Goal: Task Accomplishment & Management: Use online tool/utility

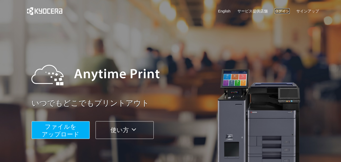
click at [281, 12] on link "ログイン" at bounding box center [282, 10] width 15 height 5
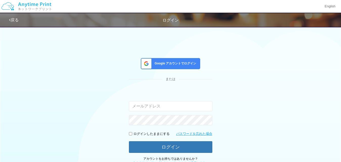
click at [13, 71] on div "Google アカウントでログイン または 入力されたメールアドレスまたはパスワードが正しくありません。 ログインしたままにする パスワードを忘れた場合 ログ…" at bounding box center [170, 94] width 341 height 141
click at [162, 105] on input "email" at bounding box center [170, 106] width 83 height 10
type input "[EMAIL_ADDRESS][DOMAIN_NAME]"
click at [5, 76] on div "Google アカウントでログイン または 入力されたメールアドレスまたはパスワードが正しくありません。 [EMAIL_ADDRESS][DOMAIN_NAM…" at bounding box center [170, 94] width 341 height 141
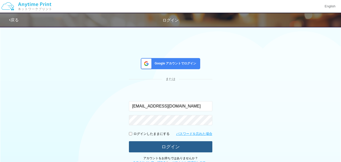
click at [162, 148] on button "ログイン" at bounding box center [170, 146] width 83 height 11
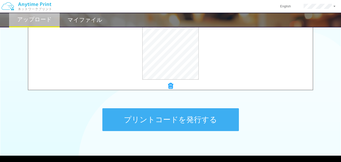
scroll to position [223, 0]
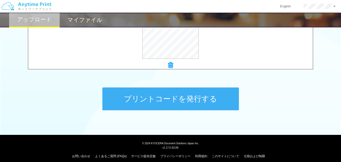
click at [176, 101] on button "プリントコードを発行する" at bounding box center [170, 98] width 137 height 23
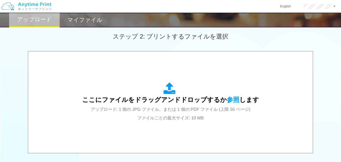
scroll to position [177, 0]
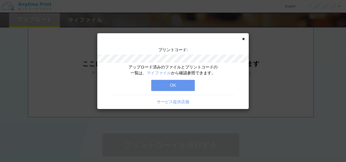
click at [173, 86] on button "OK" at bounding box center [173, 85] width 44 height 11
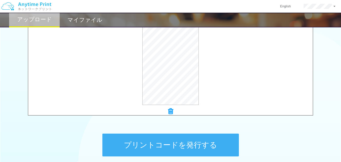
click at [180, 143] on button "プリントコードを発行する" at bounding box center [170, 144] width 137 height 23
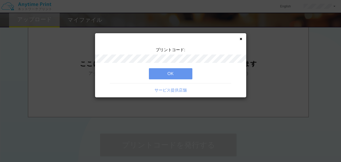
scroll to position [0, 0]
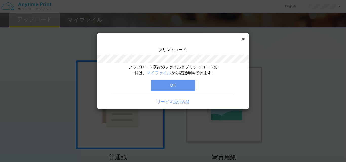
click at [170, 86] on button "OK" at bounding box center [173, 85] width 44 height 11
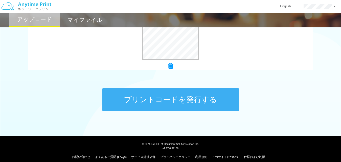
scroll to position [223, 0]
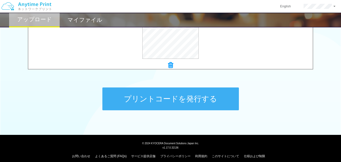
click at [171, 99] on button "プリントコードを発行する" at bounding box center [170, 98] width 137 height 23
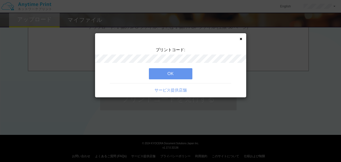
scroll to position [0, 0]
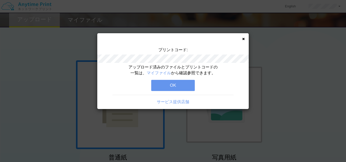
click at [178, 88] on button "OK" at bounding box center [173, 85] width 44 height 11
